Goal: Check status: Check status

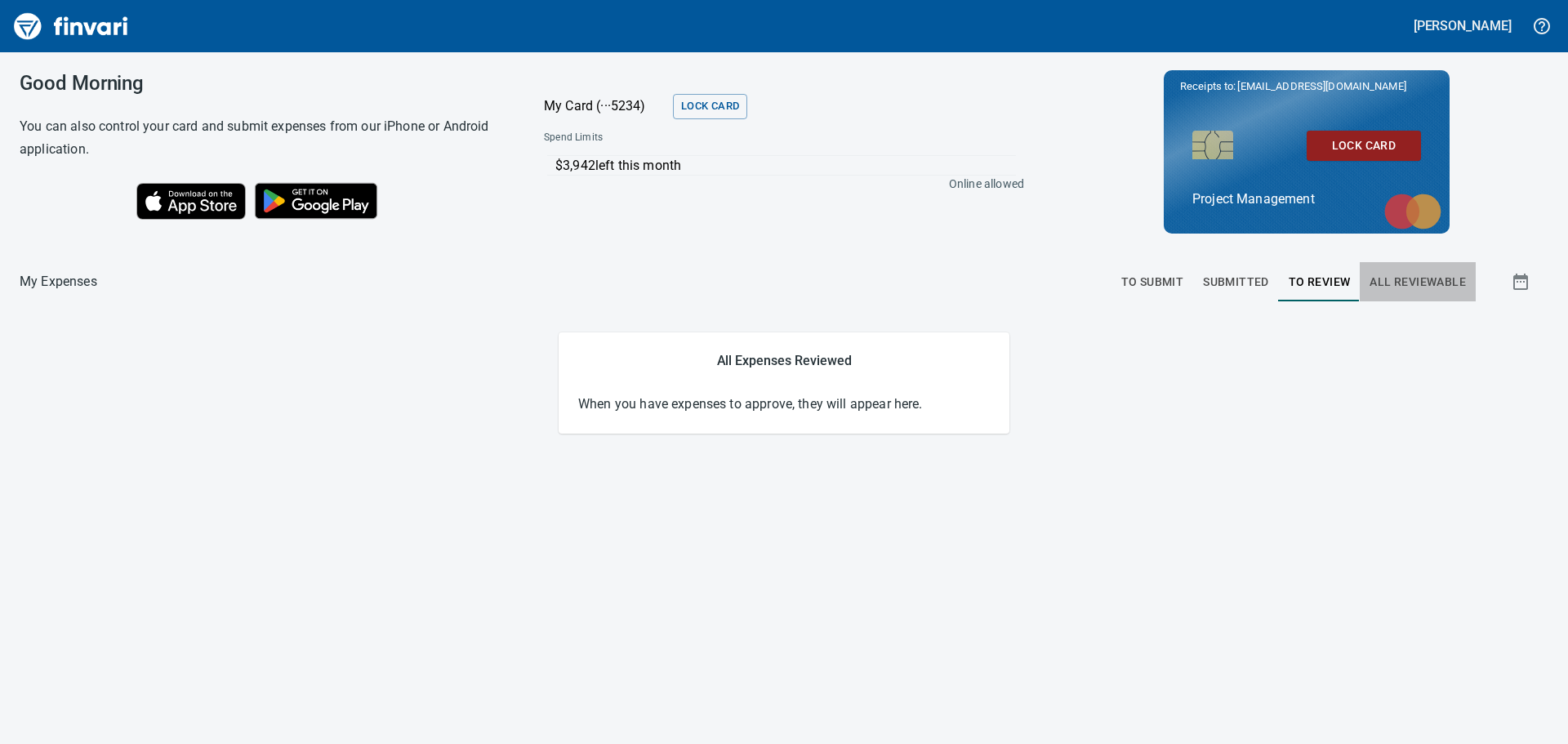
click at [1403, 283] on span "All Reviewable" at bounding box center [1418, 282] width 96 height 20
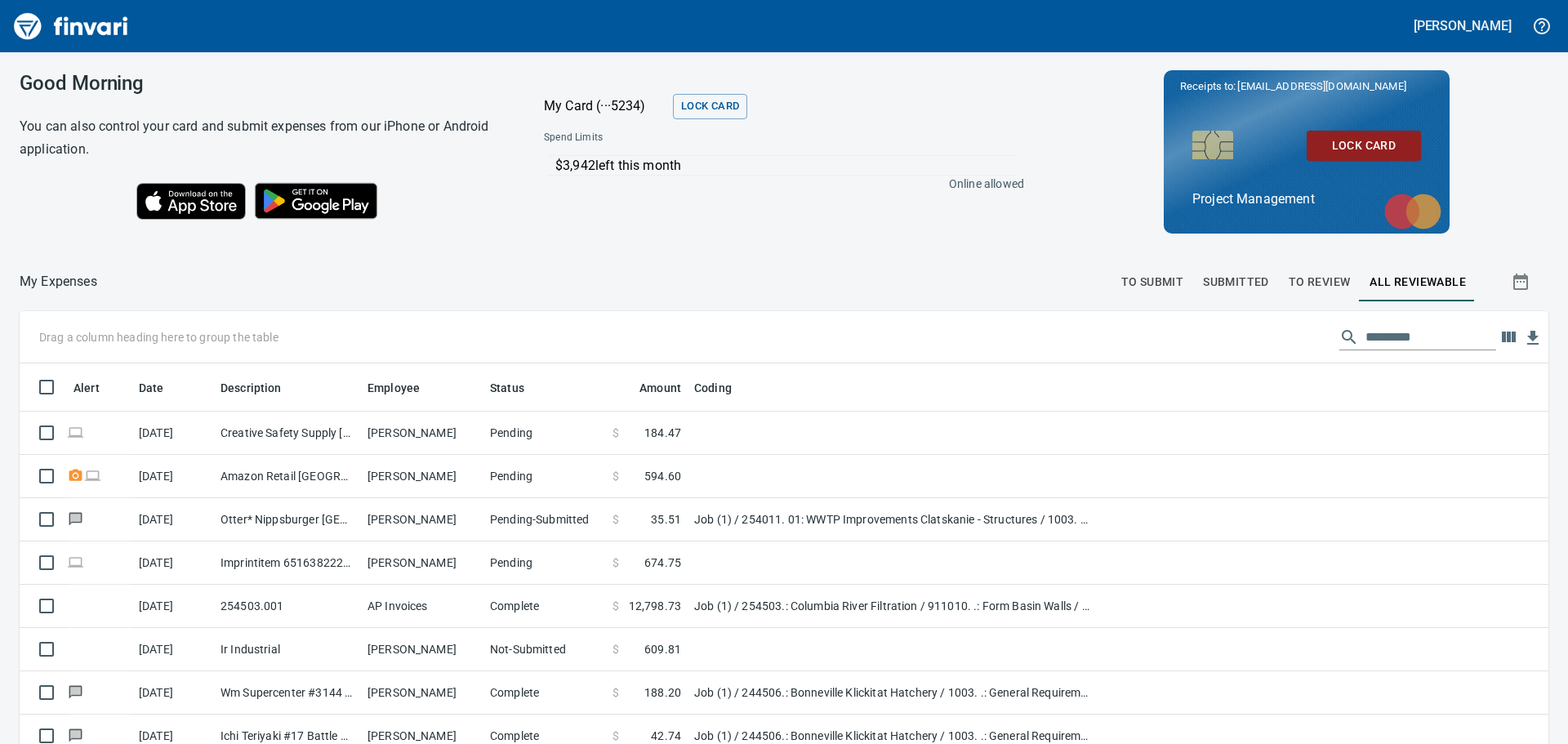
scroll to position [552, 1492]
click at [1365, 336] on input "text" at bounding box center [1431, 338] width 131 height 27
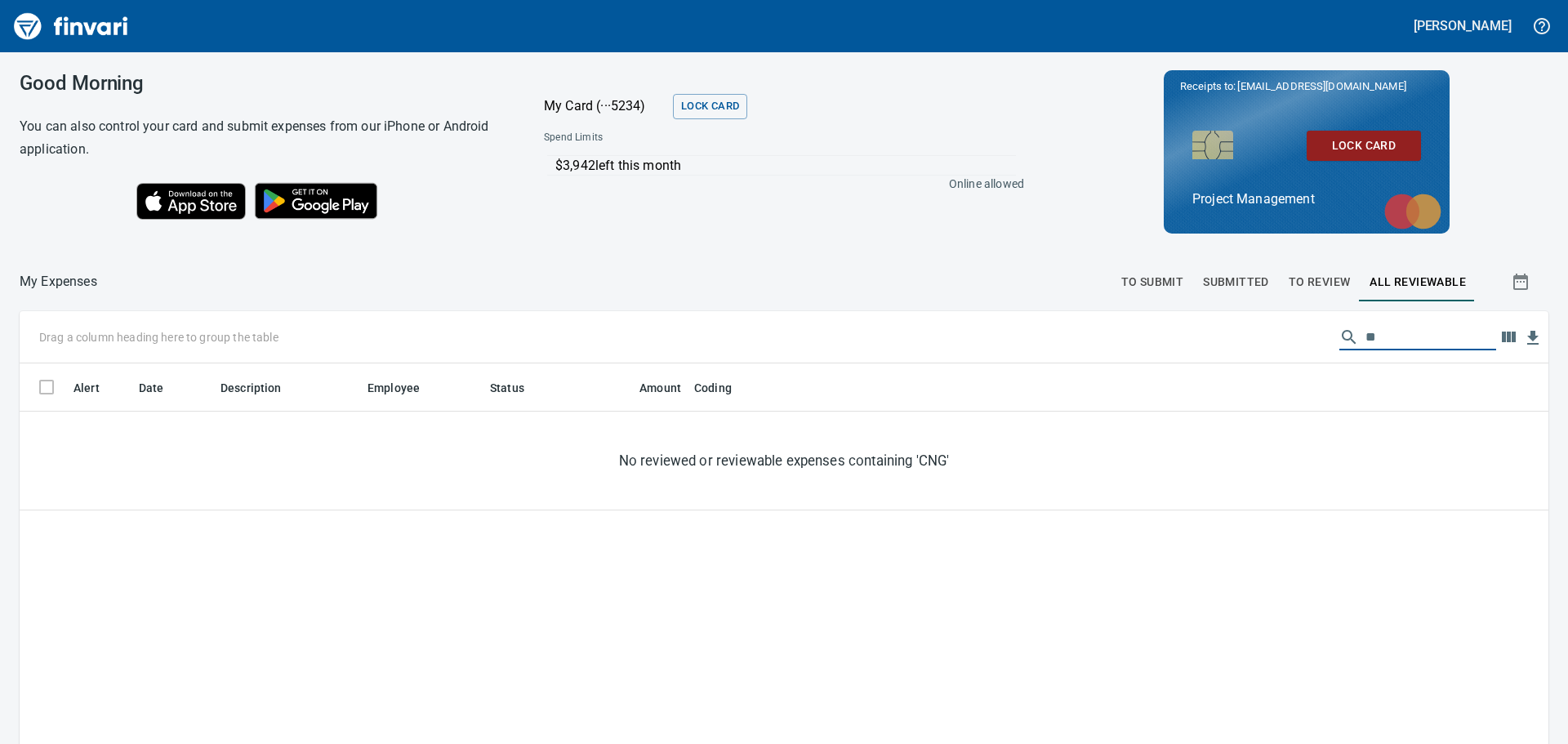
type input "*"
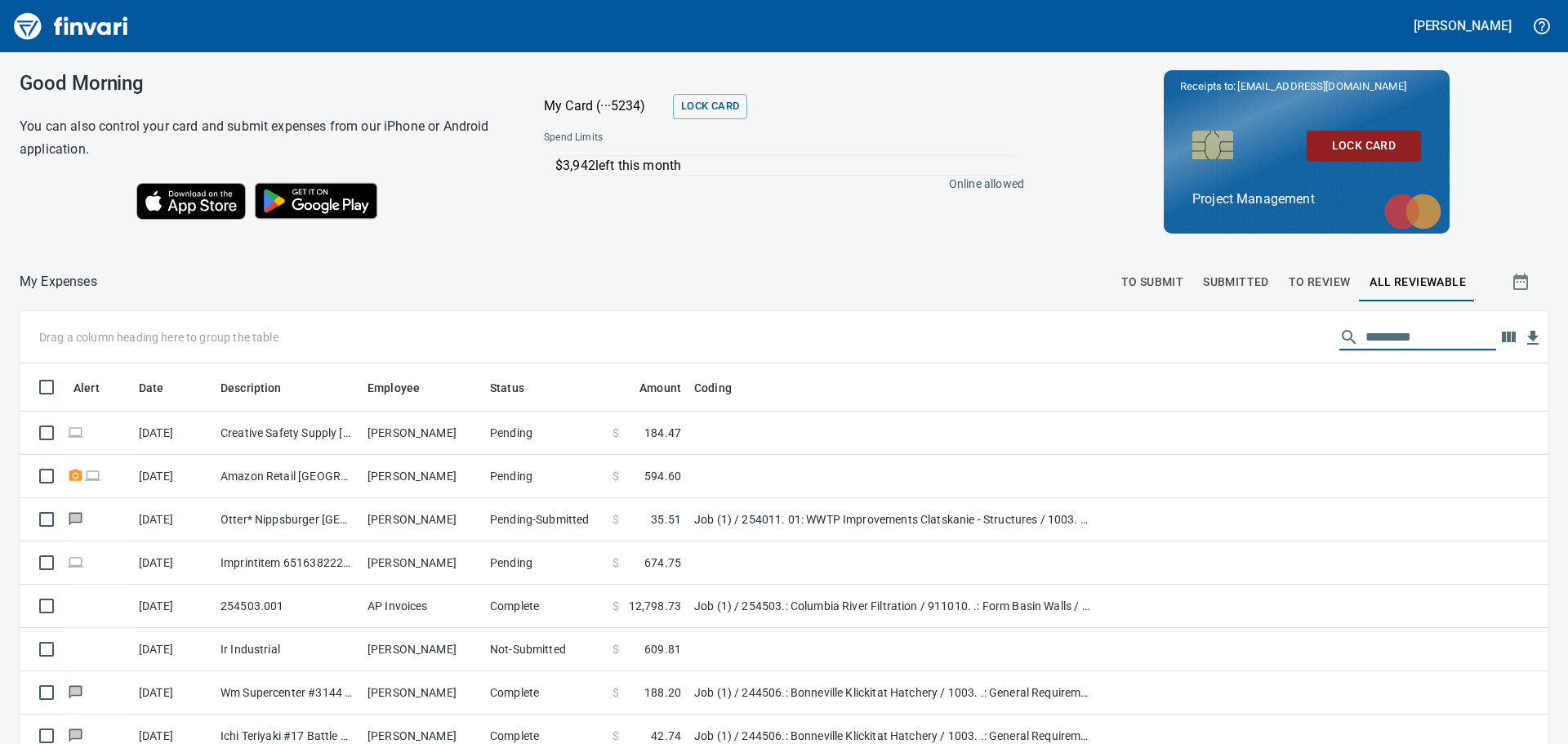
click at [1312, 285] on span "To Review" at bounding box center [1319, 282] width 62 height 20
